Goal: Information Seeking & Learning: Stay updated

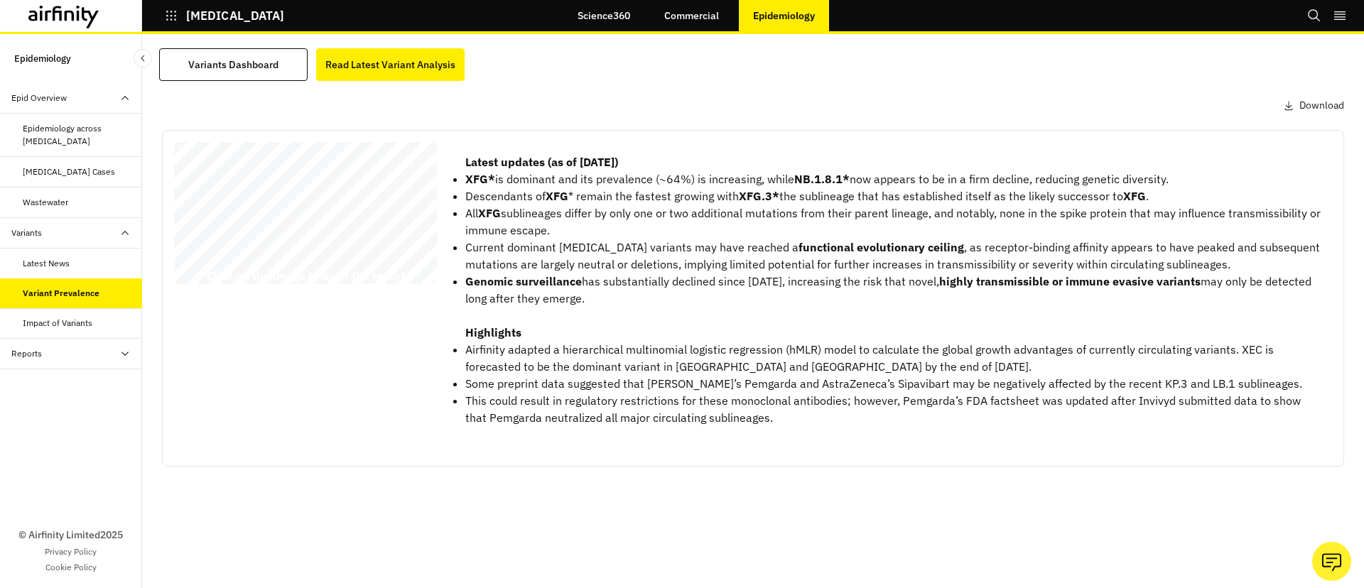
click at [84, 199] on div "Wastewater" at bounding box center [82, 202] width 119 height 13
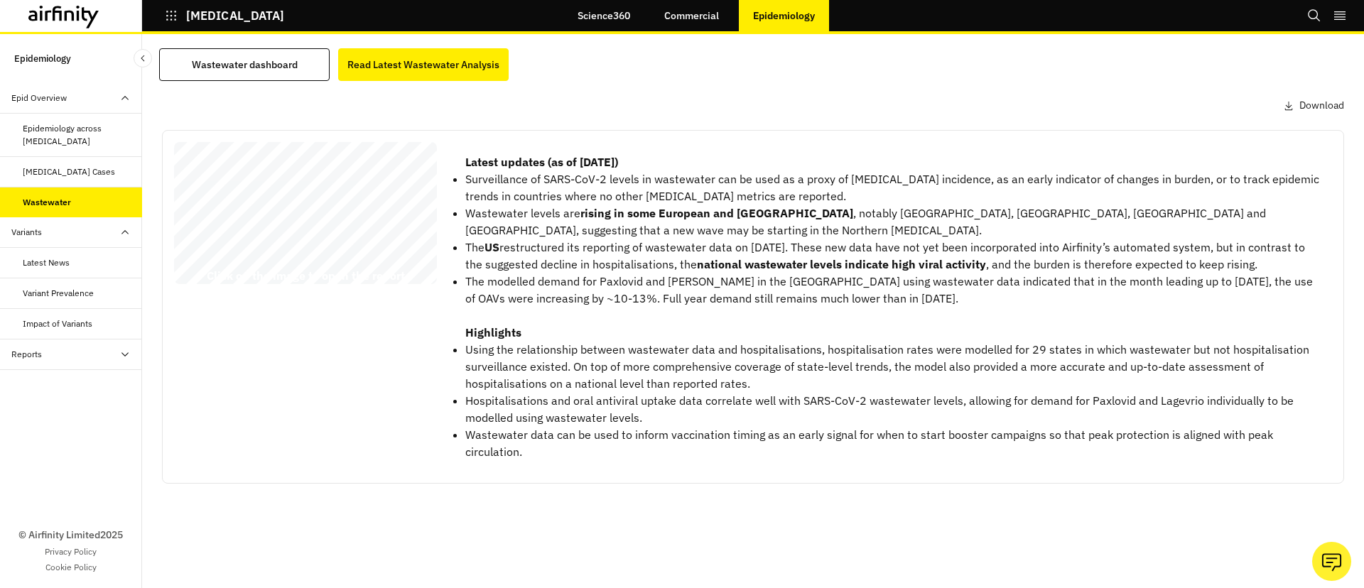
click at [44, 293] on div "Variant Prevalence" at bounding box center [58, 293] width 71 height 13
